Goal: Use online tool/utility: Utilize a website feature to perform a specific function

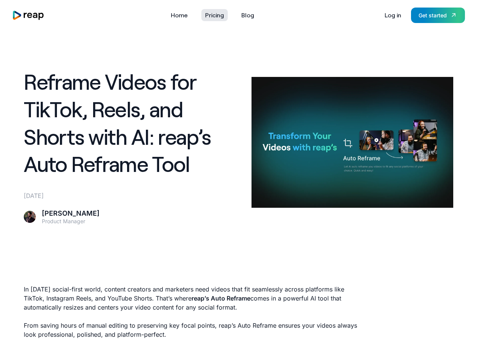
click at [217, 14] on link "Pricing" at bounding box center [214, 15] width 26 height 12
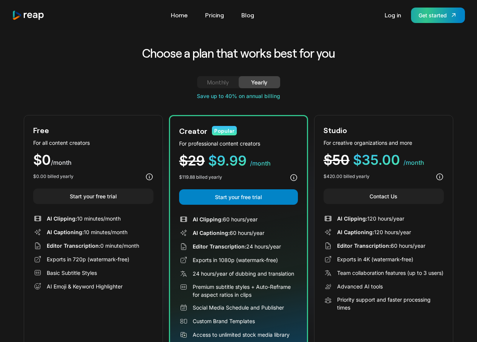
click at [428, 18] on div "Get started" at bounding box center [433, 15] width 28 height 8
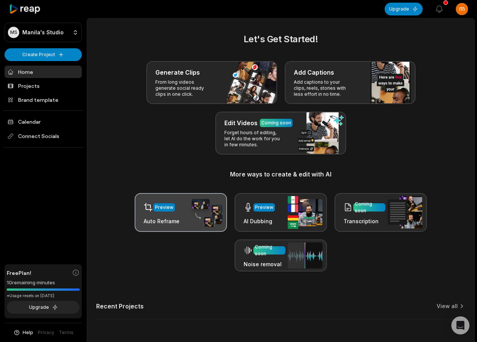
click at [190, 217] on img at bounding box center [205, 212] width 35 height 29
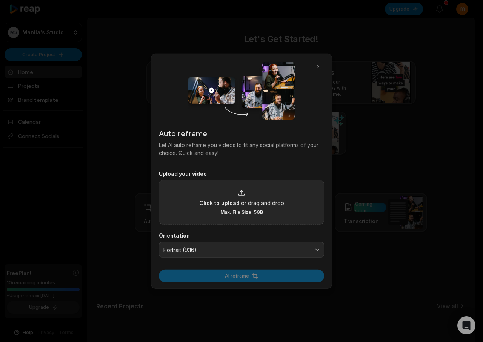
click at [238, 205] on span "Click to upload" at bounding box center [219, 203] width 40 height 8
click at [0, 0] on input "Click to upload or drag and drop Max. File Size: 5GB" at bounding box center [0, 0] width 0 height 0
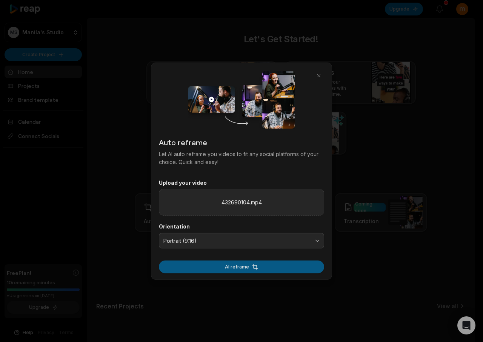
click at [278, 270] on button "AI reframe" at bounding box center [241, 267] width 165 height 13
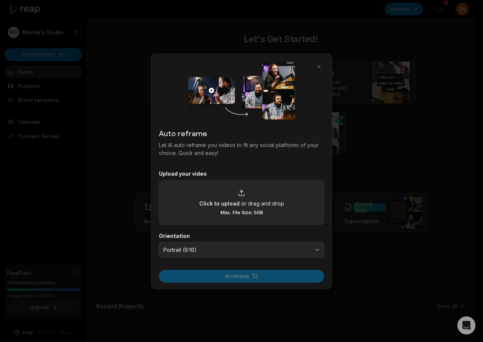
click at [308, 19] on div at bounding box center [241, 171] width 483 height 342
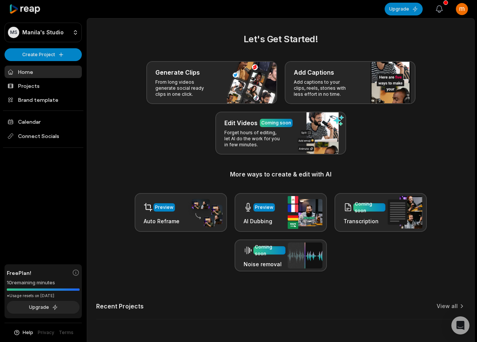
click at [439, 11] on icon "button" at bounding box center [439, 9] width 6 height 7
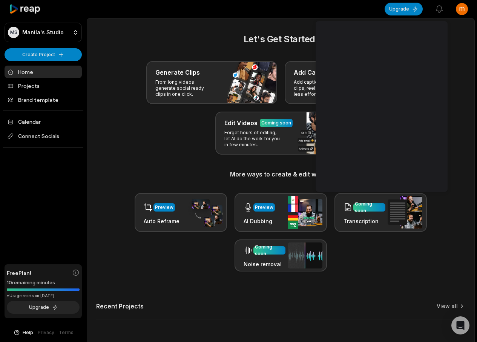
click at [462, 84] on div "Generate Clips From long videos generate social ready clips in one click. Add C…" at bounding box center [280, 108] width 369 height 94
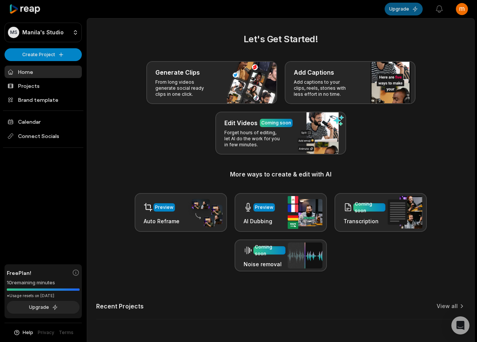
click at [406, 9] on button "Upgrade" at bounding box center [404, 9] width 38 height 13
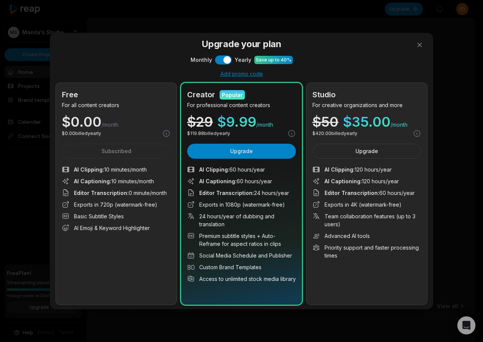
click at [448, 48] on div "Upgrade your plan Monthly Use setting Yearly Save up to 40% Add promo code Free…" at bounding box center [241, 171] width 483 height 342
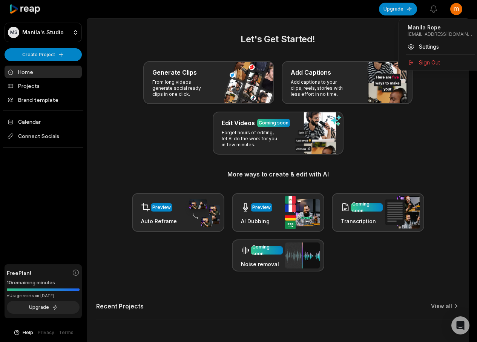
click at [463, 9] on html "MS Manila's Studio Create Project Home Projects Brand template Calendar Connect…" at bounding box center [238, 171] width 477 height 342
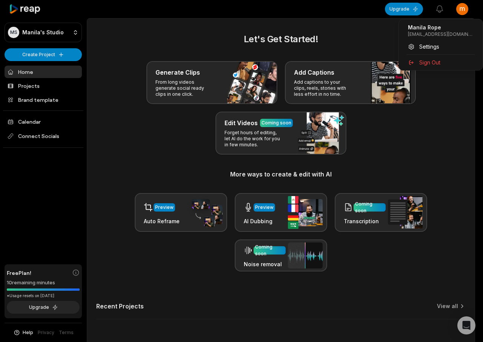
click at [164, 25] on html "MS Manila's Studio Create Project Home Projects Brand template Calendar Connect…" at bounding box center [241, 171] width 483 height 342
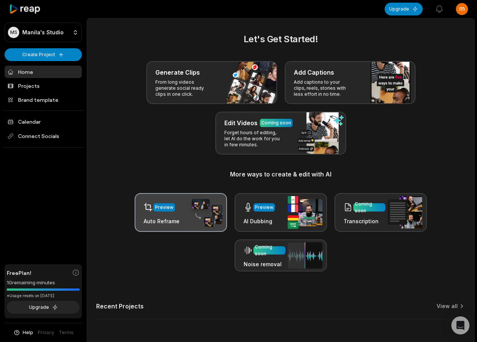
click at [166, 207] on div "Preview" at bounding box center [164, 207] width 18 height 7
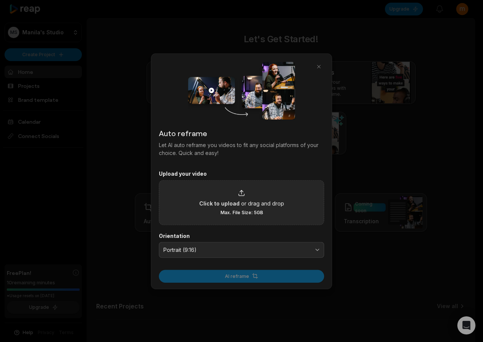
click at [170, 205] on div "Click to upload or drag and drop Max. File Size: 5GB" at bounding box center [241, 202] width 165 height 45
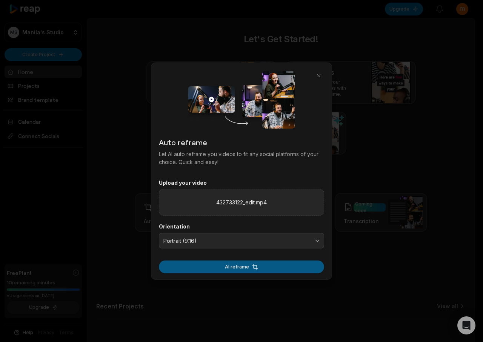
click at [237, 267] on button "AI reframe" at bounding box center [241, 267] width 165 height 13
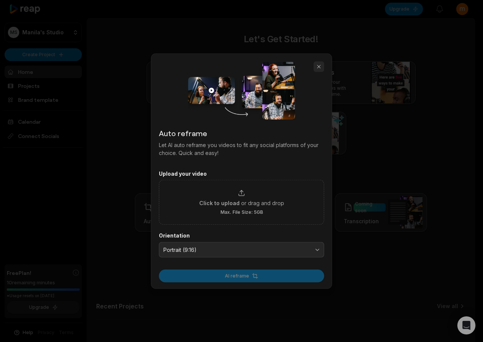
click at [319, 66] on button "button" at bounding box center [318, 66] width 11 height 11
